Goal: Contribute content

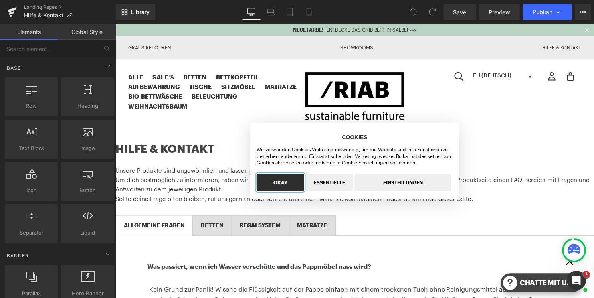
click at [290, 183] on button "OKAY" at bounding box center [282, 184] width 48 height 18
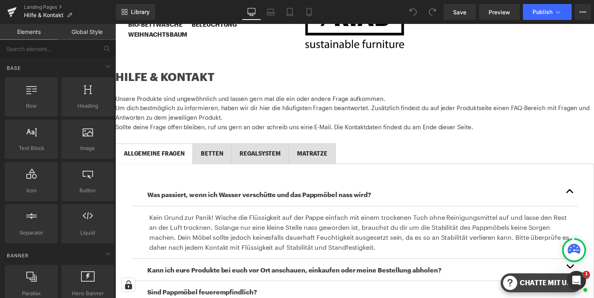
scroll to position [72, 0]
click at [222, 146] on span "BETTEN Text Block" at bounding box center [213, 156] width 39 height 20
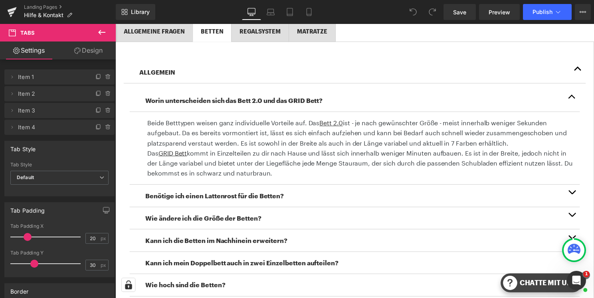
scroll to position [196, 0]
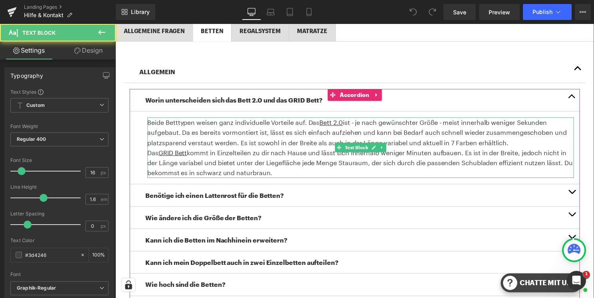
click at [345, 125] on p "Beide Betttypen weisen ganz individuelle Vorteile auf. Das Bett 2.0 ist - je na…" at bounding box center [363, 134] width 430 height 31
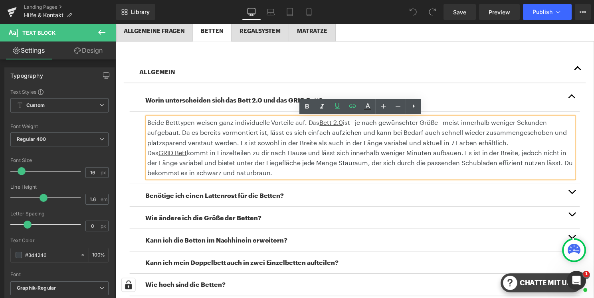
click at [347, 125] on p "Beide Betttypen weisen ganz individuelle Vorteile auf. Das Bett 2.0 ist - je na…" at bounding box center [363, 134] width 430 height 31
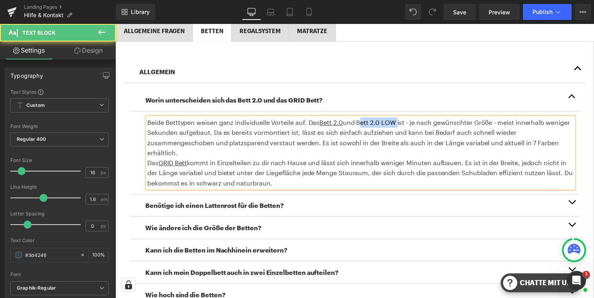
drag, startPoint x: 360, startPoint y: 123, endPoint x: 398, endPoint y: 123, distance: 37.9
click at [398, 123] on p "Beide Betttypen weisen ganz individuelle Vorteile auf. Das Bett 2.0 und Bett 2.…" at bounding box center [363, 139] width 430 height 41
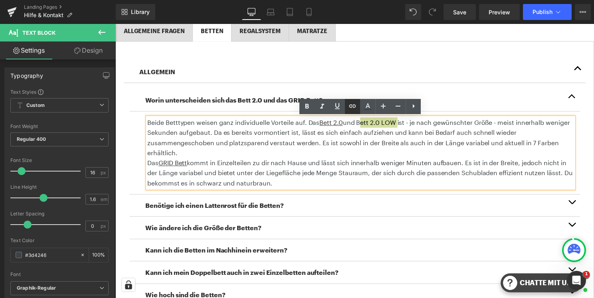
click at [350, 105] on icon at bounding box center [352, 106] width 7 height 3
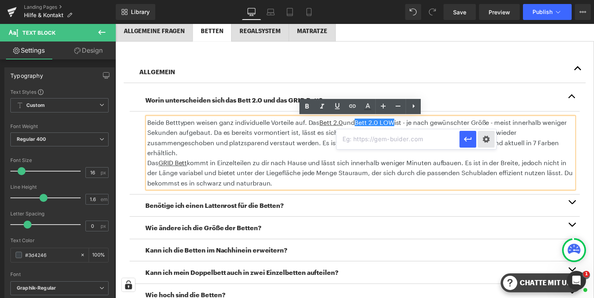
click at [485, 0] on div "Text Color Highlight Color #333333 Edit or remove link: Edit - Unlink - Cancel" at bounding box center [297, 0] width 594 height 0
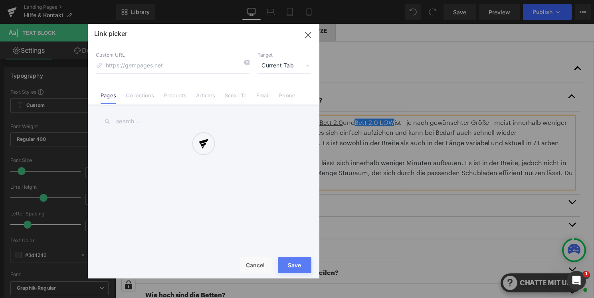
click at [173, 97] on div at bounding box center [203, 151] width 231 height 255
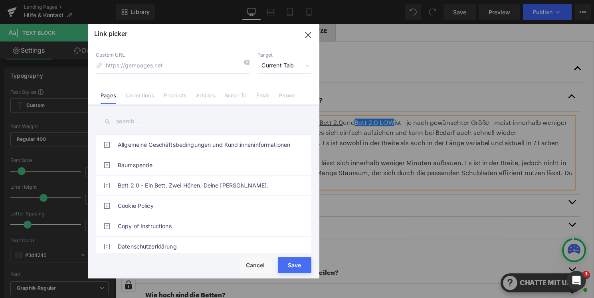
click at [173, 97] on link "Products" at bounding box center [175, 98] width 23 height 12
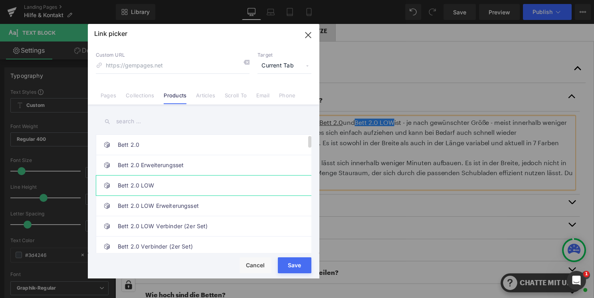
click at [170, 186] on link "Bett 2.0 LOW" at bounding box center [206, 186] width 176 height 20
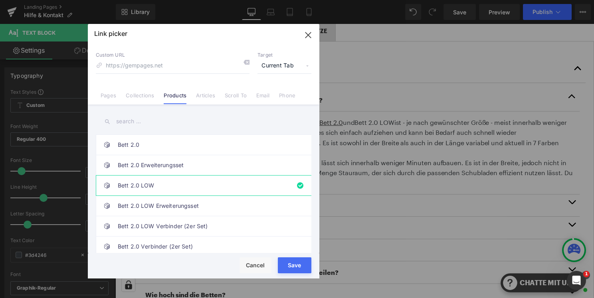
click at [294, 266] on div "Rendering Content" at bounding box center [297, 266] width 49 height 9
click at [209, 185] on link "Bett 2.0 LOW" at bounding box center [206, 186] width 176 height 20
click at [303, 271] on button "Save" at bounding box center [295, 265] width 34 height 16
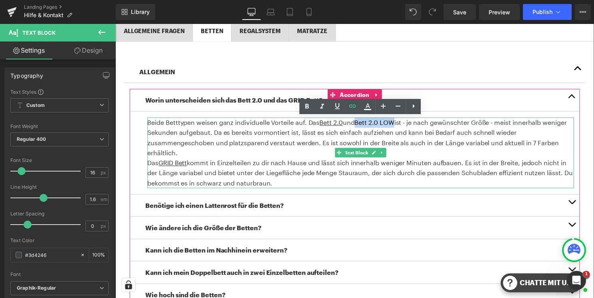
drag, startPoint x: 359, startPoint y: 123, endPoint x: 399, endPoint y: 125, distance: 40.0
click at [399, 125] on p "Beide Betttypen weisen ganz individuelle Vorteile auf. Das Bett 2.0 und Bett 2.…" at bounding box center [363, 139] width 430 height 41
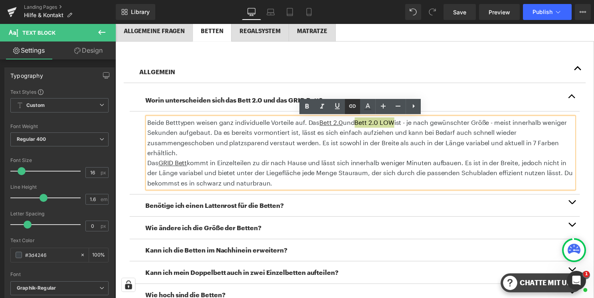
click at [348, 107] on icon at bounding box center [353, 106] width 10 height 10
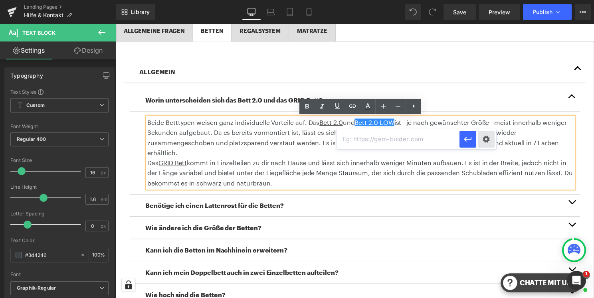
click at [489, 0] on div "Text Color Highlight Color #333333 Edit or remove link: Edit - Unlink - Cancel" at bounding box center [297, 0] width 594 height 0
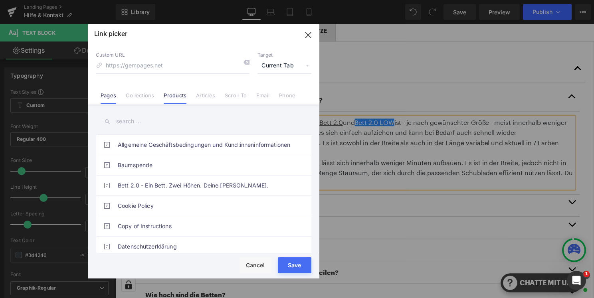
click at [173, 95] on link "Products" at bounding box center [175, 98] width 23 height 12
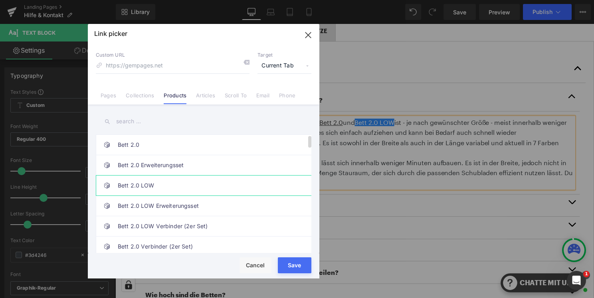
click at [167, 182] on link "Bett 2.0 LOW" at bounding box center [206, 186] width 176 height 20
click at [304, 271] on button "Save" at bounding box center [295, 265] width 34 height 16
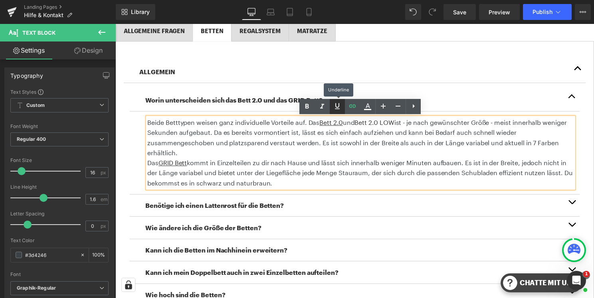
click at [338, 107] on icon at bounding box center [337, 106] width 10 height 10
click at [503, 145] on p "Beide Betttypen weisen ganz individuelle Vorteile auf. Das Bett 2.0 und Bett 2.…" at bounding box center [363, 139] width 430 height 41
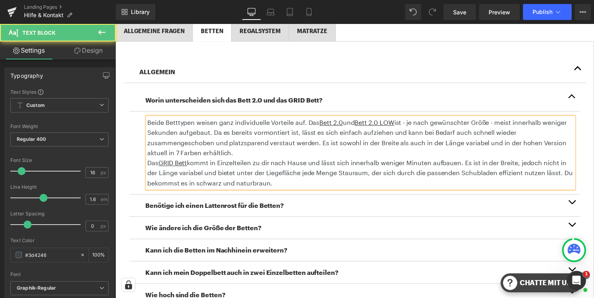
click at [530, 146] on p "Beide Betttypen weisen ganz individuelle Vorteile auf. Das Bett 2.0 und Bett 2.…" at bounding box center [363, 139] width 430 height 41
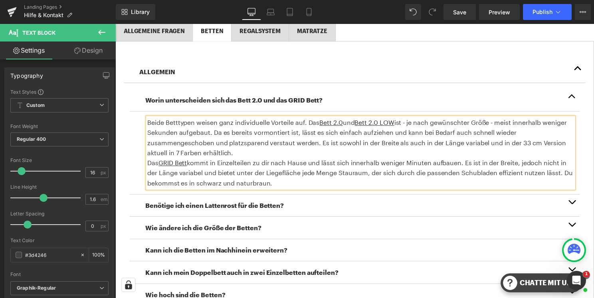
click at [336, 156] on p "Beide Betttypen weisen ganz individuelle Vorteile auf. Das Bett 2.0 und Bett 2.…" at bounding box center [363, 139] width 430 height 41
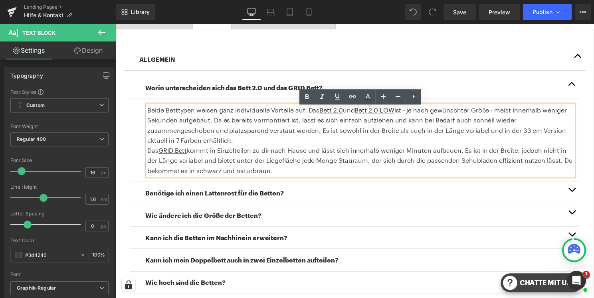
scroll to position [214, 0]
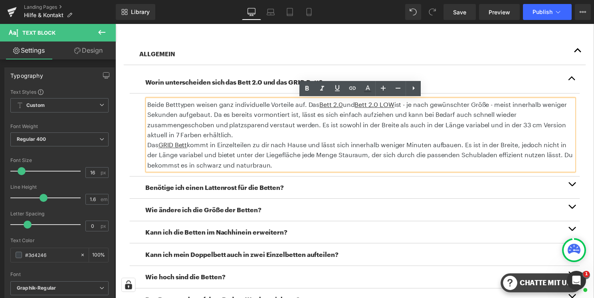
click at [577, 185] on button "button" at bounding box center [576, 189] width 16 height 22
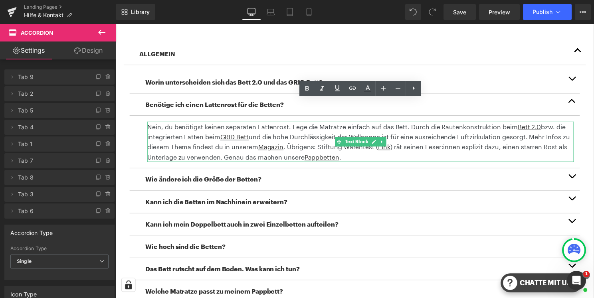
click at [540, 128] on p "Nein, du benötigst keinen separaten Lattenrost. Lege die Matratze einfach auf d…" at bounding box center [363, 143] width 430 height 41
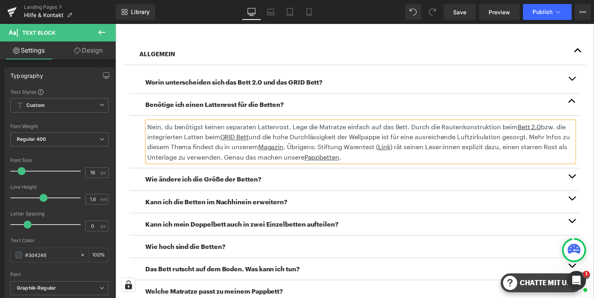
click at [544, 123] on p "Nein, du benötigst keinen separaten Lattenrost. Lege die Matratze einfach auf d…" at bounding box center [363, 143] width 430 height 41
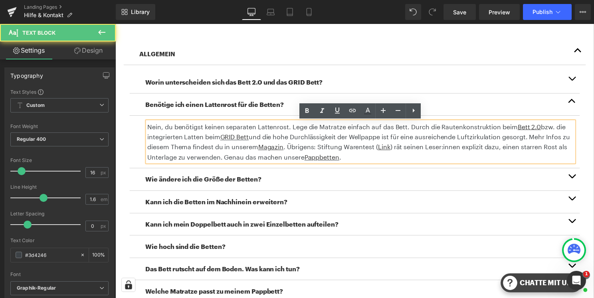
click at [540, 130] on p "Nein, du benötigst keinen separaten Lattenrost. Lege die Matratze einfach auf d…" at bounding box center [363, 143] width 430 height 41
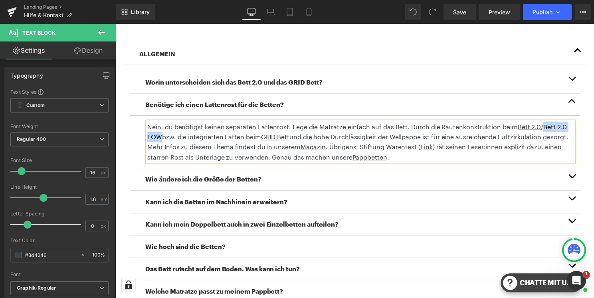
click at [545, 129] on p "Nein, du benötigst keinen separaten Lattenrost. Lege die Matratze einfach auf d…" at bounding box center [363, 143] width 430 height 41
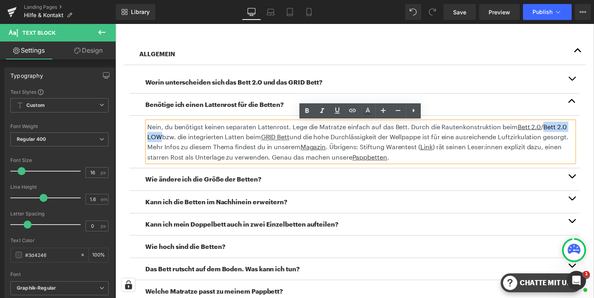
drag, startPoint x: 542, startPoint y: 129, endPoint x: 159, endPoint y: 140, distance: 383.3
click at [159, 140] on p "Nein, du benötigst keinen separaten Lattenrost. Lege die Matratze einfach auf d…" at bounding box center [363, 143] width 430 height 41
click at [352, 109] on icon at bounding box center [353, 111] width 10 height 10
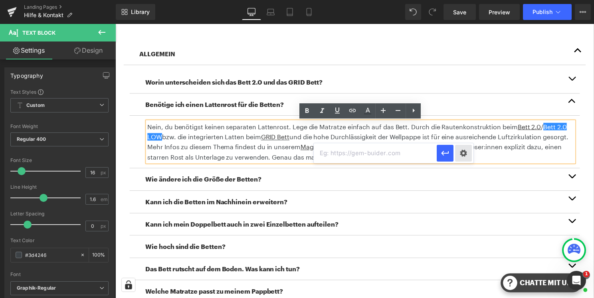
click at [464, 0] on div "Text Color Highlight Color #333333 Edit or remove link: Edit - Unlink - Cancel" at bounding box center [297, 0] width 594 height 0
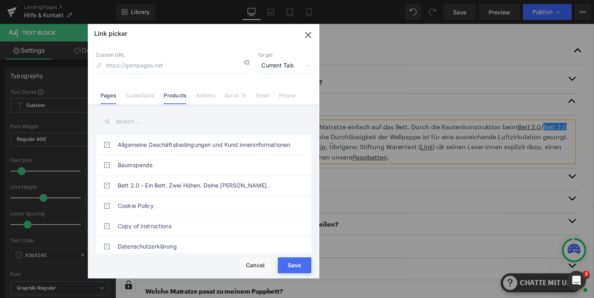
click at [179, 97] on link "Products" at bounding box center [175, 98] width 23 height 12
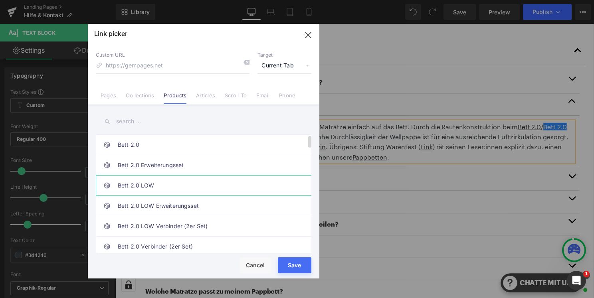
click at [177, 184] on link "Bett 2.0 LOW" at bounding box center [206, 186] width 176 height 20
click at [299, 271] on button "Save" at bounding box center [295, 265] width 34 height 16
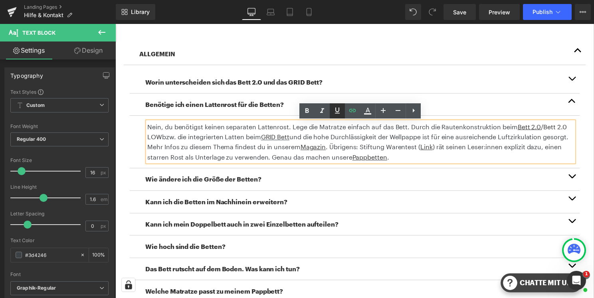
click at [336, 112] on icon at bounding box center [337, 111] width 10 height 10
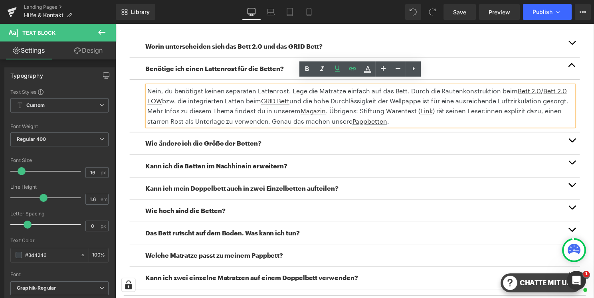
scroll to position [257, 0]
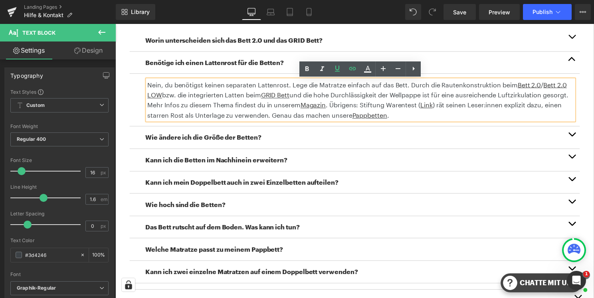
click at [578, 141] on button "button" at bounding box center [576, 138] width 16 height 22
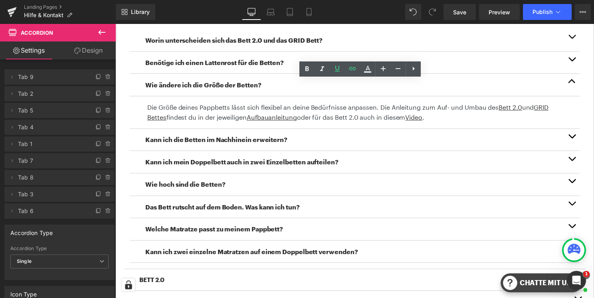
click at [575, 139] on button "button" at bounding box center [576, 141] width 16 height 22
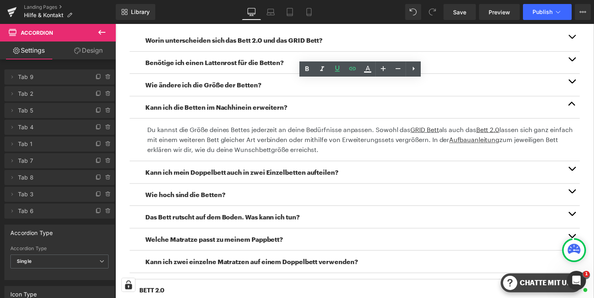
click at [580, 176] on button "button" at bounding box center [576, 173] width 16 height 22
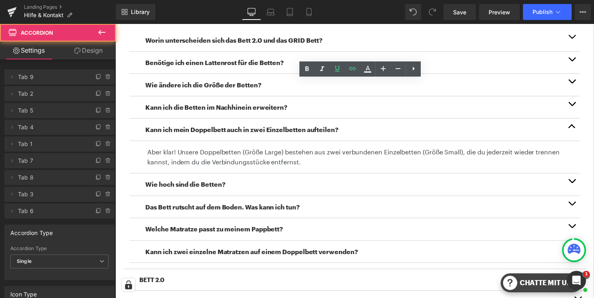
click at [578, 187] on button "button" at bounding box center [576, 186] width 16 height 22
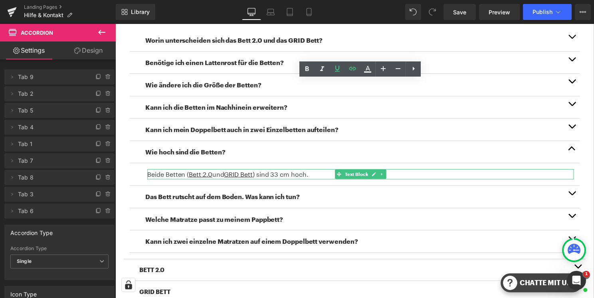
click at [267, 176] on p "Beide Betten ( Bett 2.0 und GRID Bett ) sind 33 cm hoch." at bounding box center [363, 175] width 430 height 10
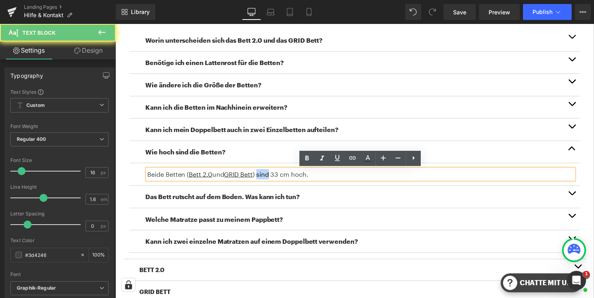
click at [267, 176] on p "Beide Betten ( Bett 2.0 und GRID Bett ) sind 33 cm hoch." at bounding box center [363, 175] width 430 height 10
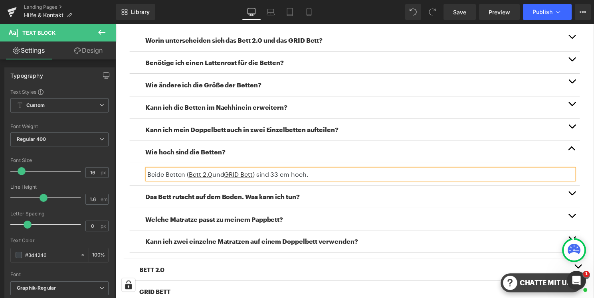
click at [331, 178] on p "Beide Betten ( Bett 2.0 und GRID Bett ) sind 33 cm hoch." at bounding box center [363, 175] width 430 height 10
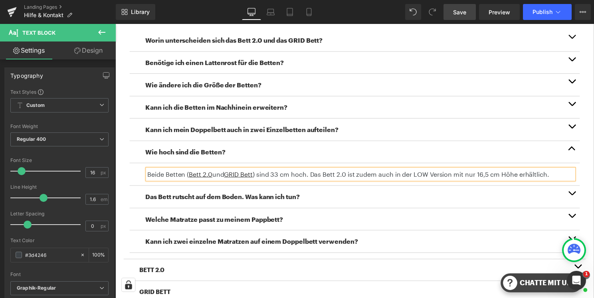
click at [466, 8] on span "Save" at bounding box center [459, 12] width 13 height 8
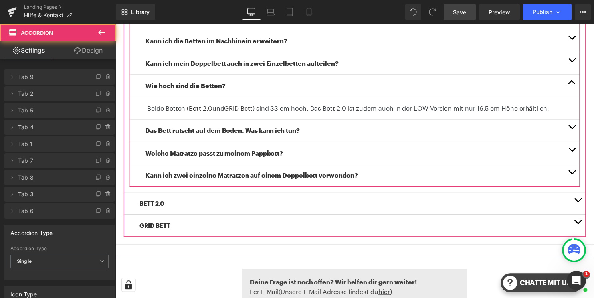
click at [576, 128] on button "button" at bounding box center [576, 132] width 16 height 22
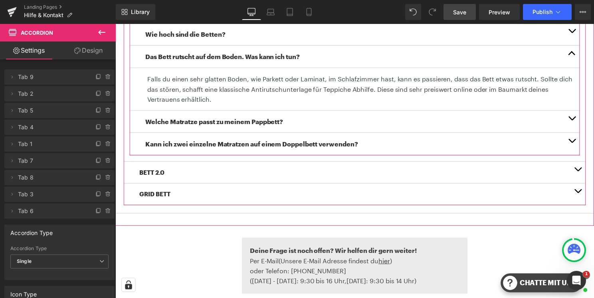
scroll to position [383, 0]
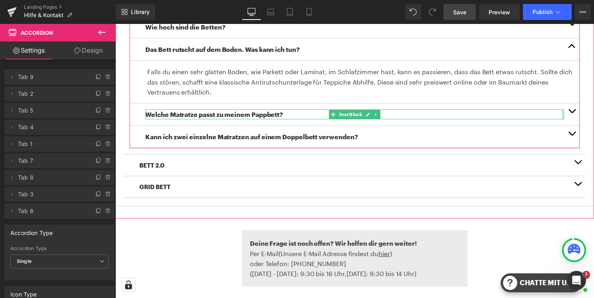
click at [567, 112] on div at bounding box center [567, 115] width 2 height 10
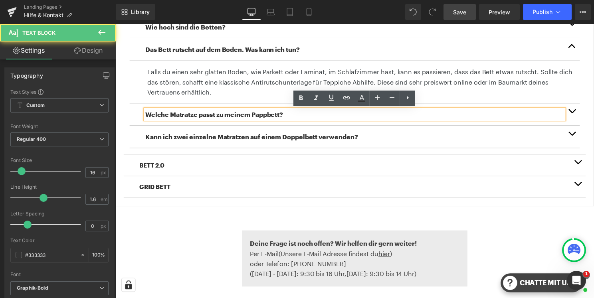
click at [580, 117] on button "button" at bounding box center [576, 115] width 16 height 22
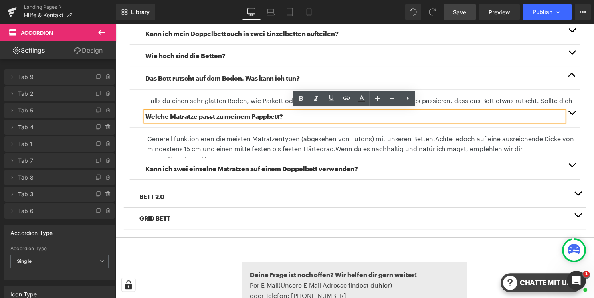
scroll to position [340, 0]
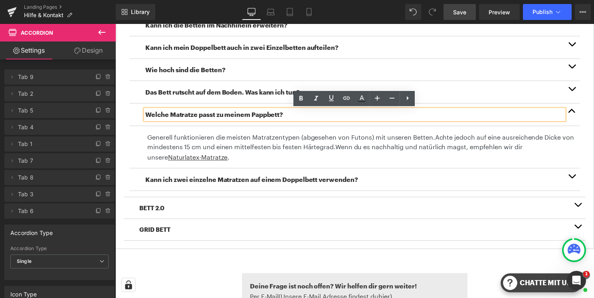
click at [577, 181] on button "button" at bounding box center [576, 181] width 16 height 22
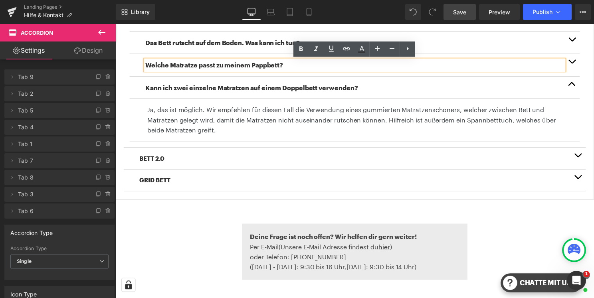
click at [581, 155] on button "button" at bounding box center [582, 160] width 16 height 22
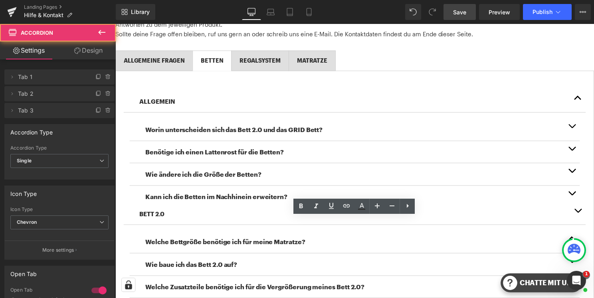
scroll to position [131, 0]
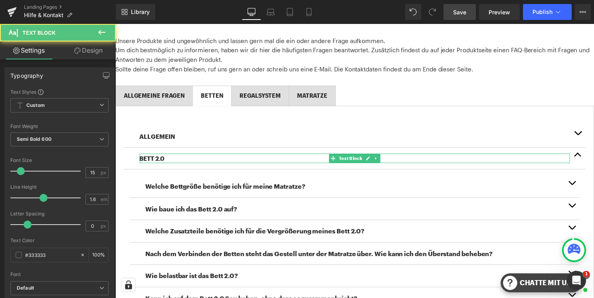
click at [170, 159] on p "BETT 2.0" at bounding box center [357, 160] width 434 height 10
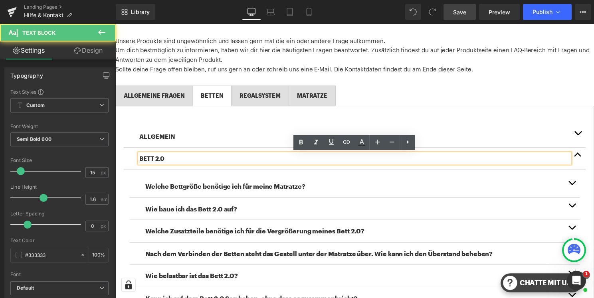
click at [172, 160] on p "BETT 2.0" at bounding box center [357, 160] width 434 height 10
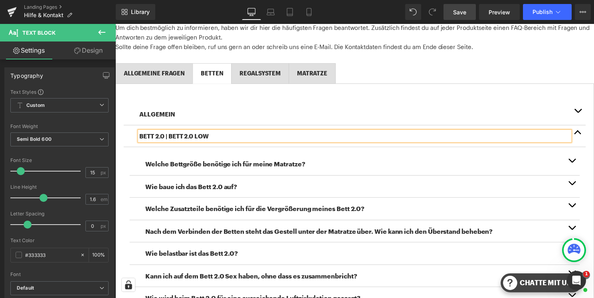
scroll to position [170, 0]
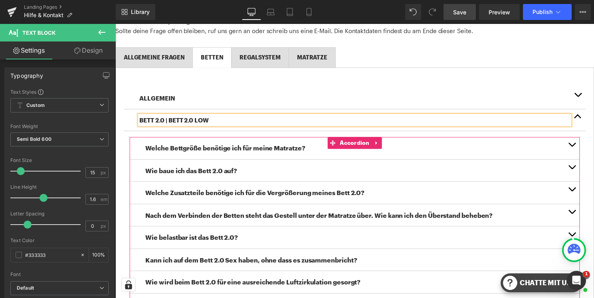
click at [576, 146] on button "button" at bounding box center [576, 149] width 16 height 22
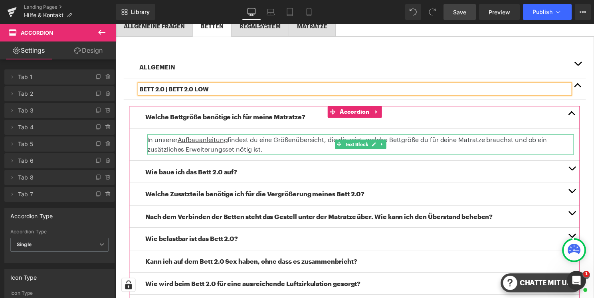
scroll to position [202, 0]
click at [577, 167] on button "button" at bounding box center [576, 173] width 16 height 22
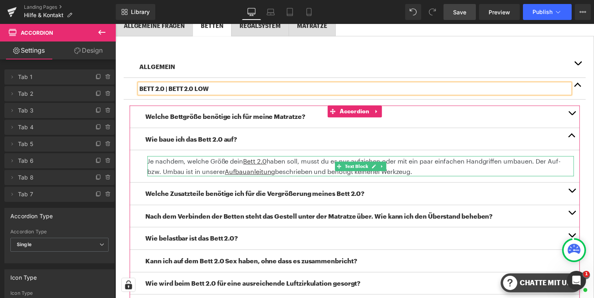
click at [268, 162] on p "Je nachdem, welche Größe dein Bett 2.0 haben soll, musst du es nur aufziehen od…" at bounding box center [363, 167] width 430 height 20
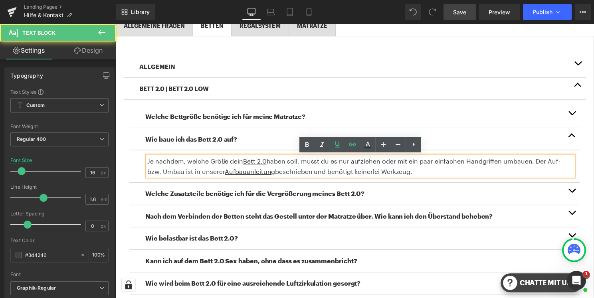
click at [268, 162] on p "Je nachdem, welche Größe dein Bett 2.0 haben soll, musst du es nur aufziehen od…" at bounding box center [363, 167] width 430 height 20
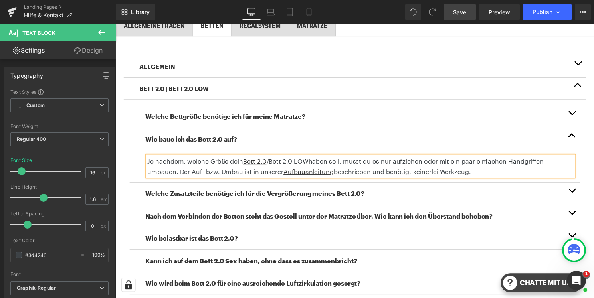
click at [278, 160] on p "Je nachdem, welche Größe dein Bett 2.0 /Bett 2.0 LOW haben soll, musst du es nu…" at bounding box center [363, 167] width 430 height 20
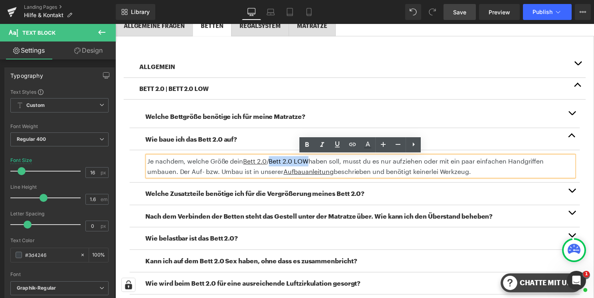
drag, startPoint x: 272, startPoint y: 163, endPoint x: 309, endPoint y: 163, distance: 36.7
click at [309, 163] on p "Je nachdem, welche Größe dein Bett 2.0 /Bett 2.0 LOW haben soll, musst du es nu…" at bounding box center [363, 167] width 430 height 20
click at [351, 145] on icon at bounding box center [353, 145] width 10 height 10
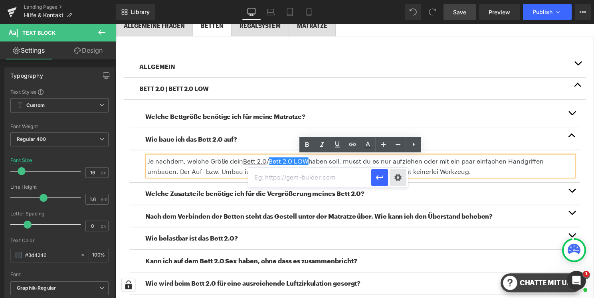
click at [398, 0] on div "Text Color Highlight Color #333333 Edit or remove link: Edit - Unlink - Cancel" at bounding box center [297, 0] width 594 height 0
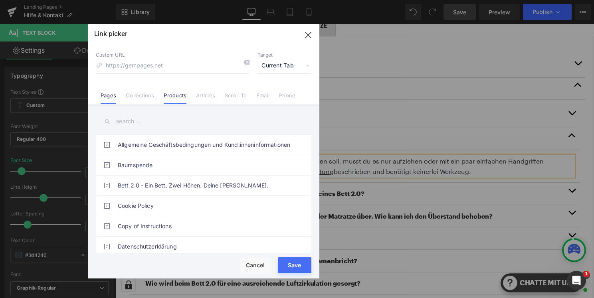
click at [178, 92] on li "Products" at bounding box center [175, 92] width 32 height 14
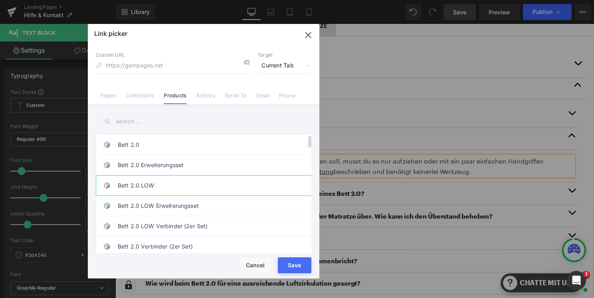
click at [159, 186] on link "Bett 2.0 LOW" at bounding box center [206, 186] width 176 height 20
click at [307, 271] on button "Save" at bounding box center [295, 265] width 34 height 16
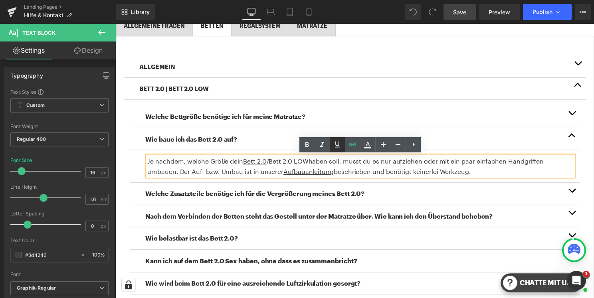
click at [342, 144] on icon at bounding box center [337, 145] width 10 height 10
click at [291, 175] on u "Aufbauanleitung" at bounding box center [310, 173] width 51 height 8
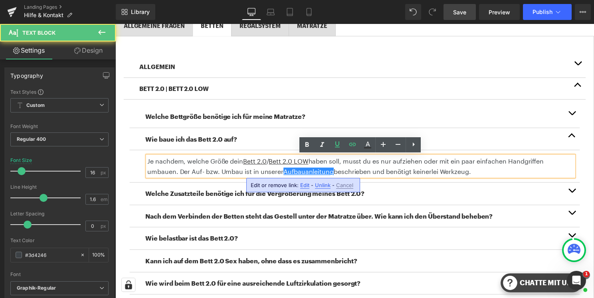
click at [306, 186] on span "Edit" at bounding box center [304, 185] width 9 height 7
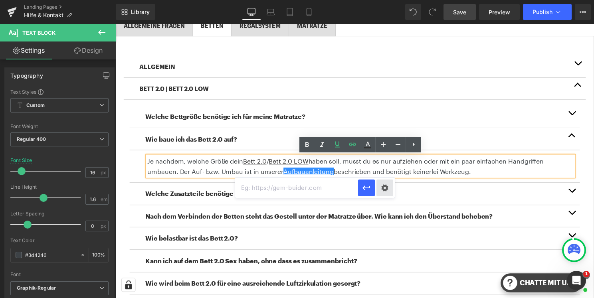
click at [382, 0] on div "Text Color Highlight Color #333333 Edit or remove link: Edit - Unlink - Cancel" at bounding box center [297, 0] width 594 height 0
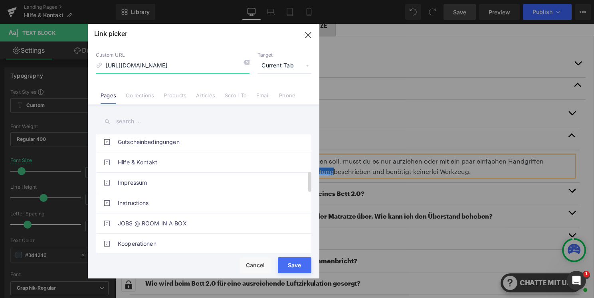
scroll to position [211, 0]
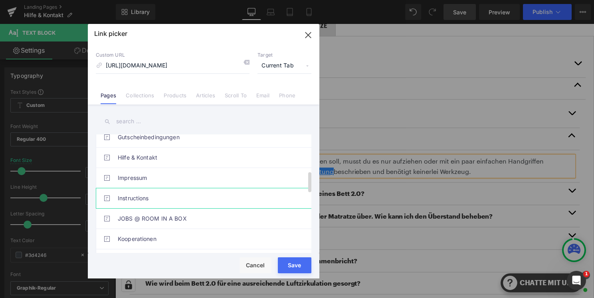
click at [151, 200] on link "Instructions" at bounding box center [206, 198] width 176 height 20
click at [309, 271] on button "Save" at bounding box center [295, 265] width 34 height 16
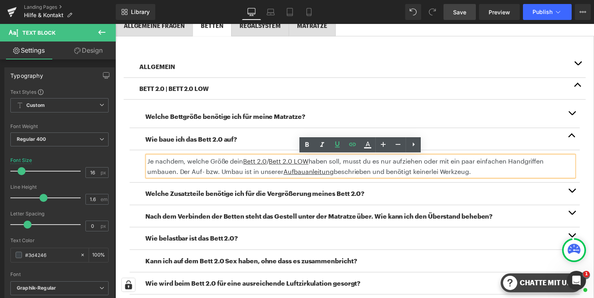
click at [579, 193] on button "button" at bounding box center [576, 195] width 16 height 22
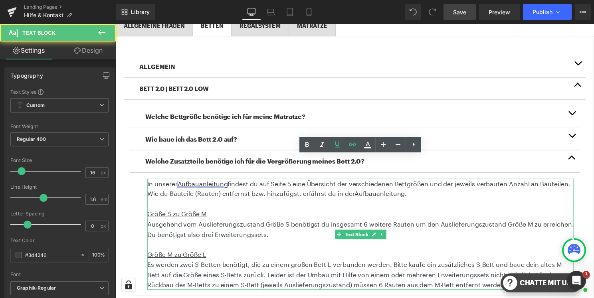
click at [206, 186] on u "Aufbauanleitung" at bounding box center [203, 185] width 51 height 8
click at [221, 184] on u "Aufbauanleitung" at bounding box center [203, 185] width 51 height 8
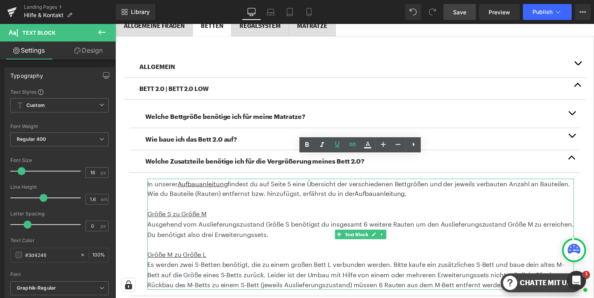
click at [248, 188] on p "In unserer Aufbauanleitung findest du auf Seite 5 eine Übersicht der verschiede…" at bounding box center [363, 190] width 430 height 20
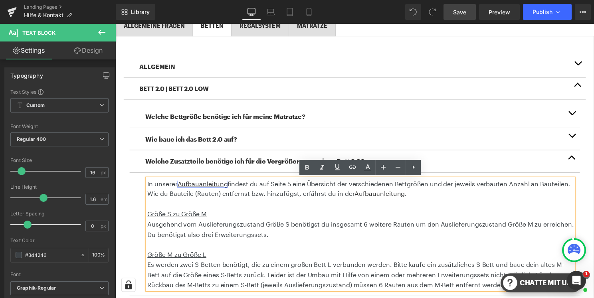
click at [222, 186] on u "Aufbauanleitung" at bounding box center [203, 185] width 51 height 8
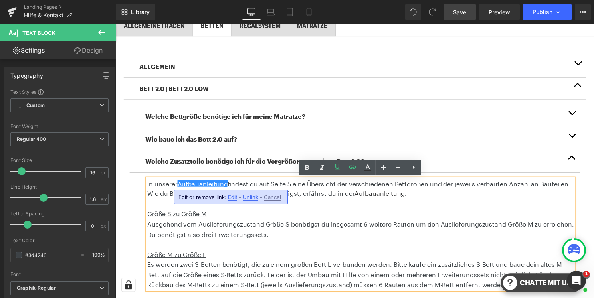
click at [234, 197] on span "Edit" at bounding box center [232, 197] width 9 height 7
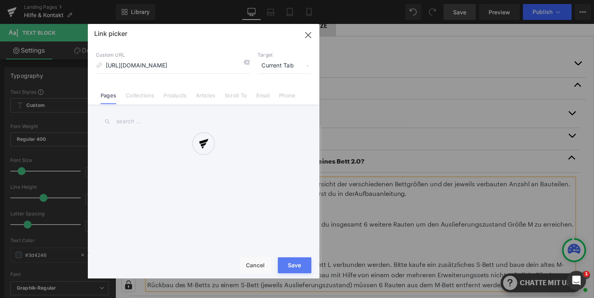
click at [313, 0] on div "Text Color Highlight Color #333333 Edit or remove link: Edit - Unlink - Cancel …" at bounding box center [297, 0] width 594 height 0
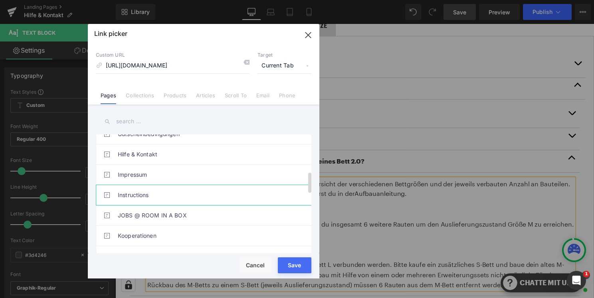
click at [141, 196] on link "Instructions" at bounding box center [206, 195] width 176 height 20
click at [308, 271] on button "Save" at bounding box center [295, 265] width 34 height 16
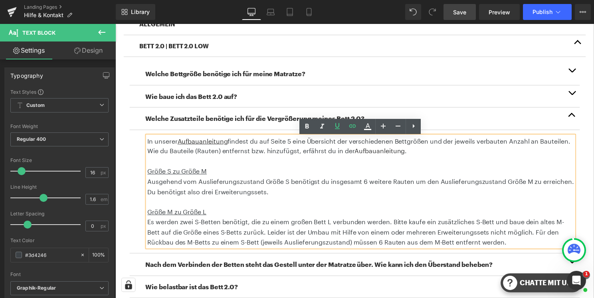
scroll to position [245, 0]
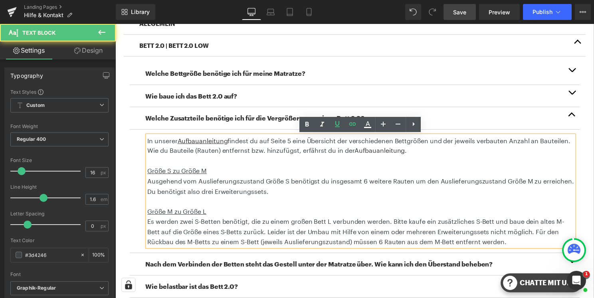
click at [531, 185] on p "Ausgehend vom Auslieferungszustand Größe S benötigst du insgesamt 6 weitere Rau…" at bounding box center [363, 187] width 430 height 20
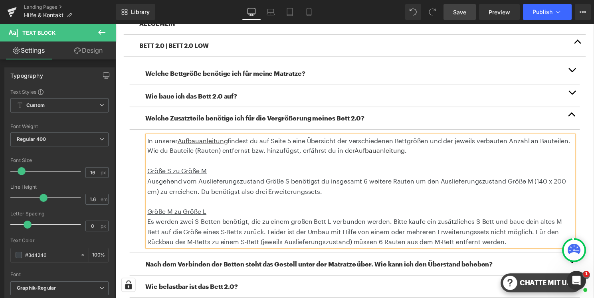
click at [333, 194] on p "Ausgehend vom Auslieferungszustand Größe S benötigst du insgesamt 6 weitere Rau…" at bounding box center [363, 187] width 430 height 20
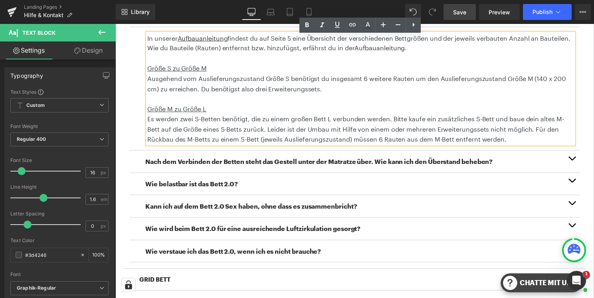
scroll to position [367, 0]
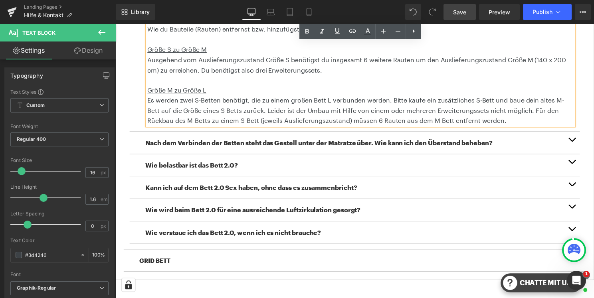
click at [576, 143] on span "button" at bounding box center [576, 143] width 0 height 0
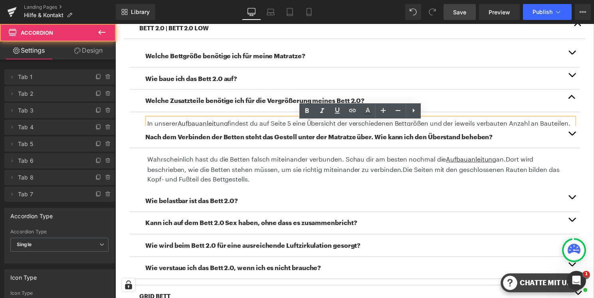
scroll to position [243, 0]
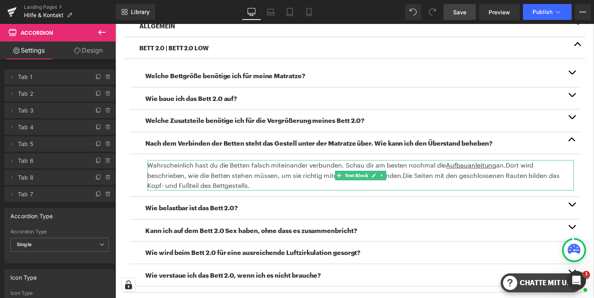
click at [512, 168] on span "Dort wird beschrieben, wie die Betten stehen müssen, um sie richtig miteinander…" at bounding box center [343, 171] width 390 height 18
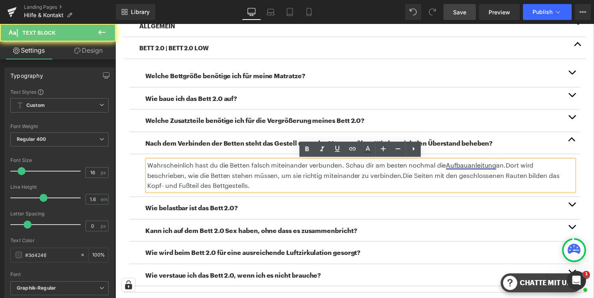
click at [485, 168] on u "Aufbauanleitung" at bounding box center [474, 166] width 51 height 8
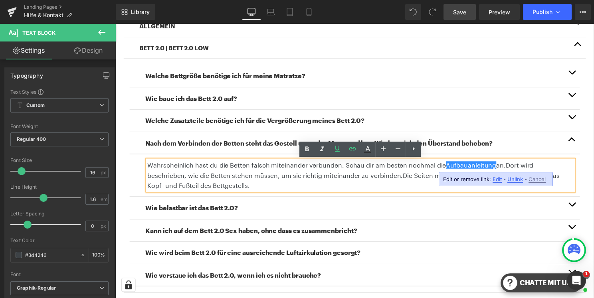
click at [496, 178] on span "Edit" at bounding box center [497, 179] width 9 height 7
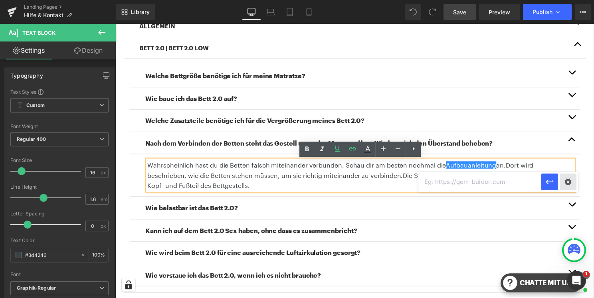
click at [570, 0] on div "Text Color Highlight Color #333333 Edit or remove link: Edit - Unlink - Cancel" at bounding box center [297, 0] width 594 height 0
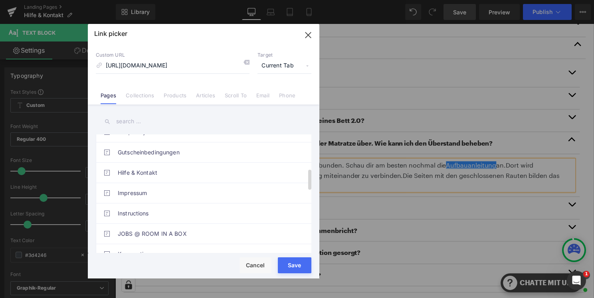
scroll to position [197, 0]
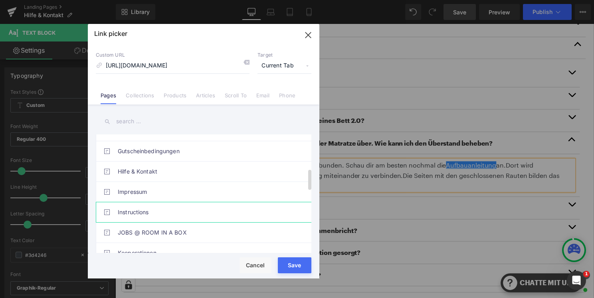
click at [166, 206] on link "Instructions" at bounding box center [206, 212] width 176 height 20
click at [287, 271] on button "Save" at bounding box center [295, 265] width 34 height 16
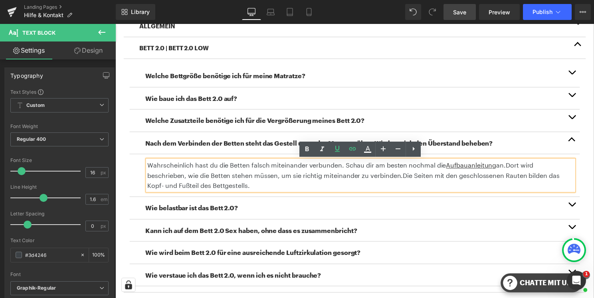
click at [576, 208] on button "button" at bounding box center [576, 209] width 16 height 22
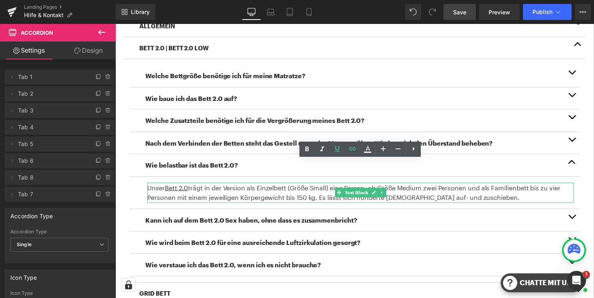
click at [210, 191] on p "Unser Bett 2.0 trägt in der Version als Einzelbett (Größe Small) eine Person, a…" at bounding box center [363, 194] width 430 height 20
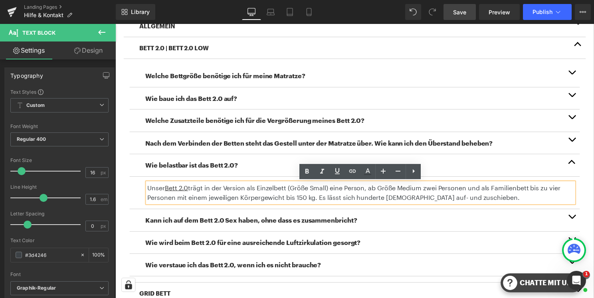
click at [192, 191] on p "Unser Bett 2.0 trägt in der Version als Einzelbett (Größe Small) eine Person, a…" at bounding box center [363, 194] width 430 height 20
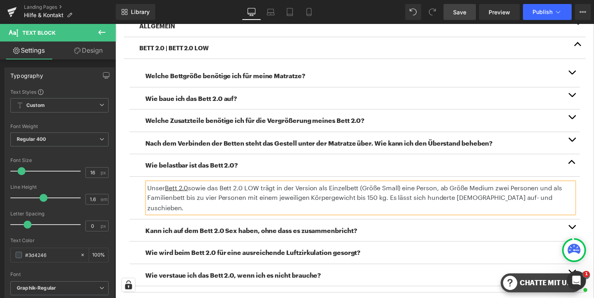
click at [267, 177] on div "Wie belastbar ist das Bett 2.0? Text Block" at bounding box center [357, 166] width 454 height 23
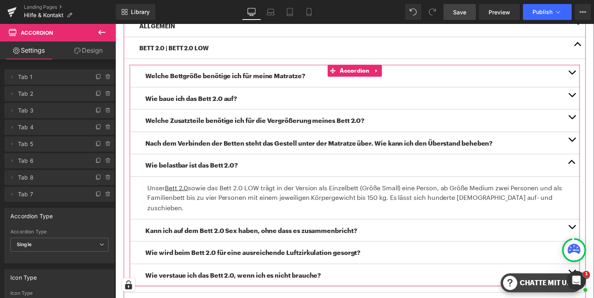
click at [576, 231] on span "button" at bounding box center [576, 231] width 0 height 0
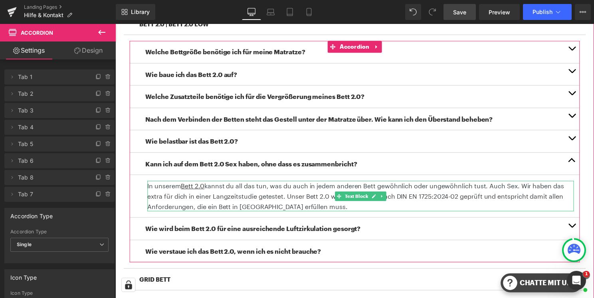
scroll to position [273, 0]
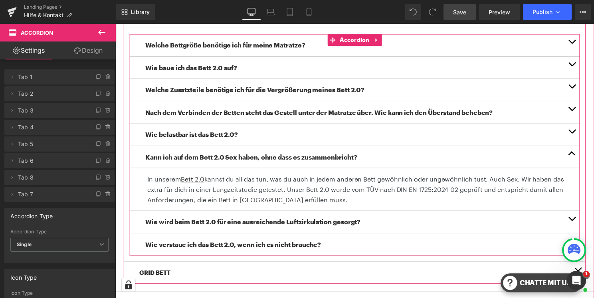
click at [576, 223] on span "button" at bounding box center [576, 223] width 0 height 0
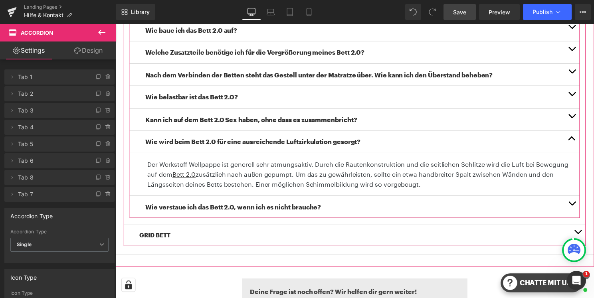
scroll to position [312, 0]
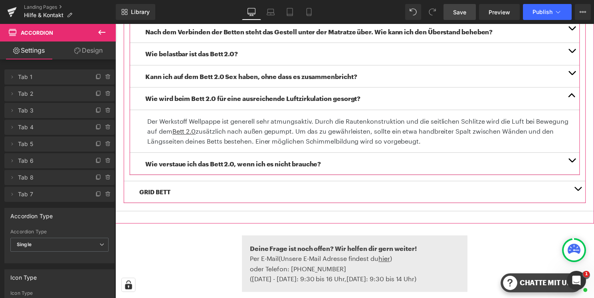
click at [576, 164] on span "button" at bounding box center [576, 164] width 0 height 0
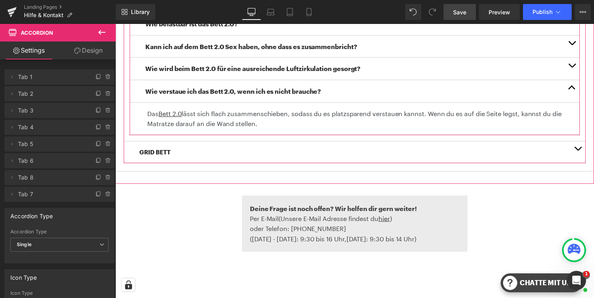
scroll to position [395, 0]
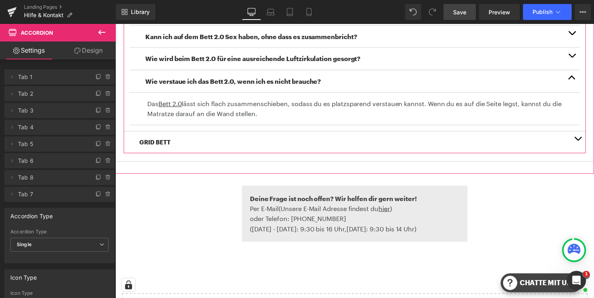
click at [583, 143] on button "button" at bounding box center [582, 144] width 16 height 22
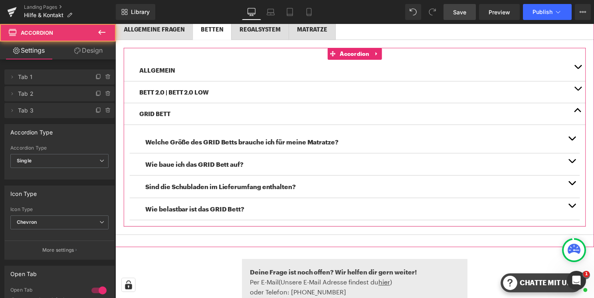
scroll to position [169, 0]
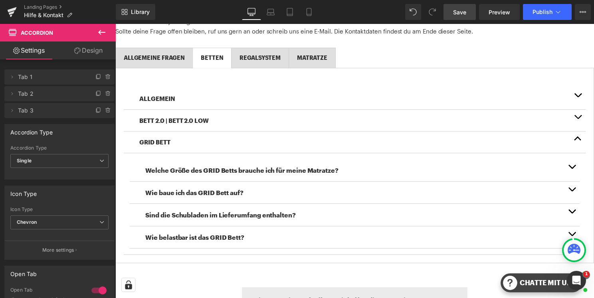
click at [459, 13] on span "Save" at bounding box center [459, 12] width 13 height 8
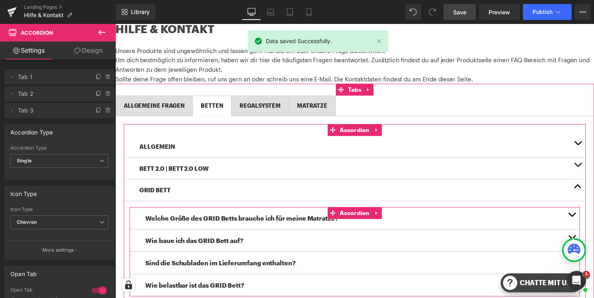
scroll to position [118, 0]
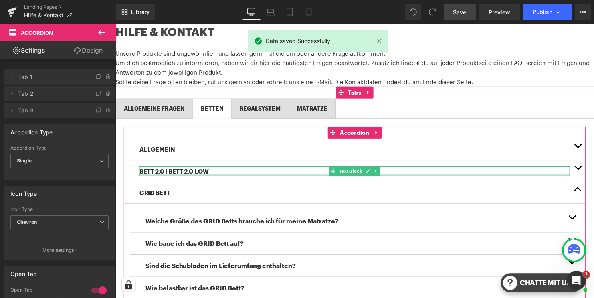
click at [231, 175] on div at bounding box center [357, 176] width 434 height 2
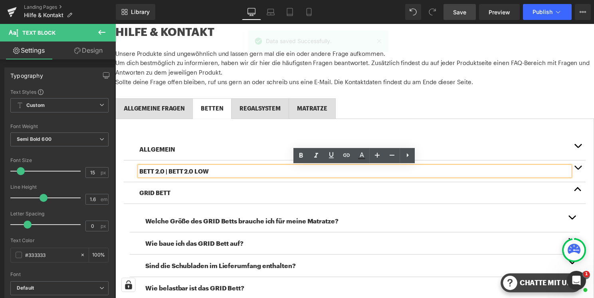
click at [582, 171] on span "button" at bounding box center [582, 171] width 0 height 0
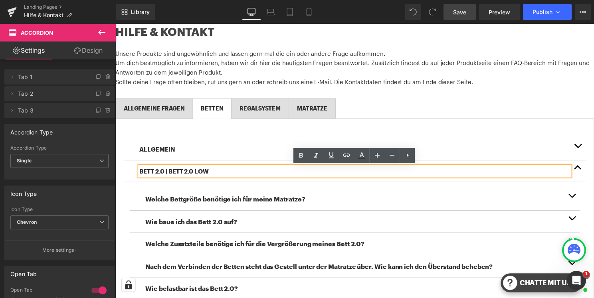
click at [465, 17] on link "Save" at bounding box center [459, 12] width 32 height 16
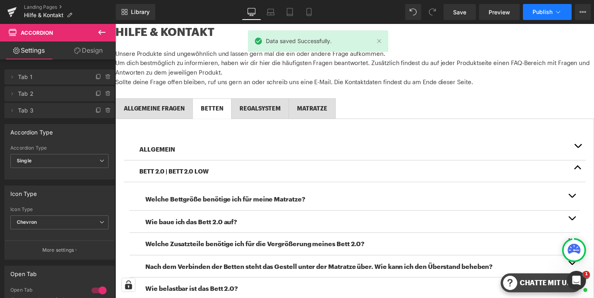
click at [538, 13] on span "Publish" at bounding box center [542, 12] width 20 height 6
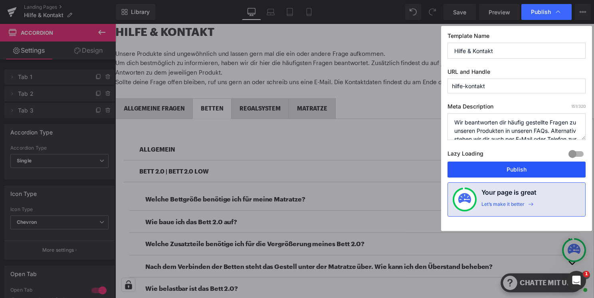
click at [524, 171] on button "Publish" at bounding box center [516, 170] width 138 height 16
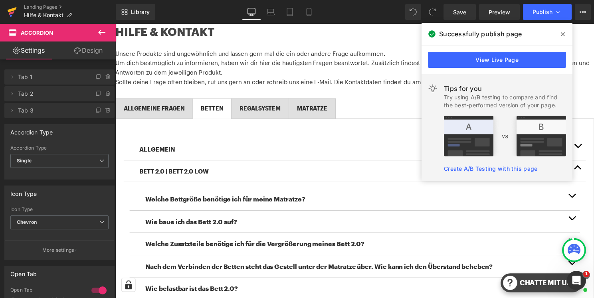
click at [10, 14] on icon at bounding box center [12, 13] width 6 height 4
